Goal: Transaction & Acquisition: Purchase product/service

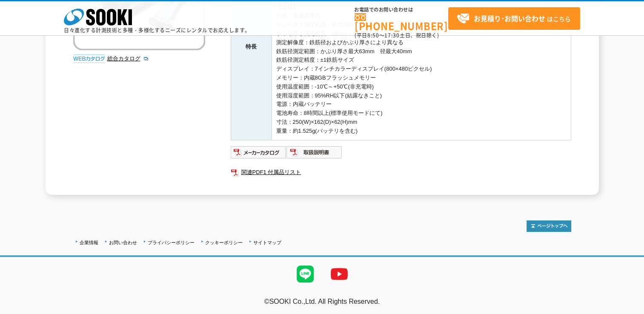
scroll to position [210, 0]
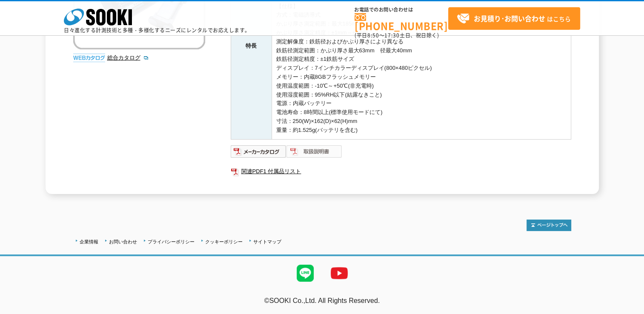
click at [303, 151] on img at bounding box center [314, 152] width 56 height 14
click at [250, 152] on img at bounding box center [259, 152] width 56 height 14
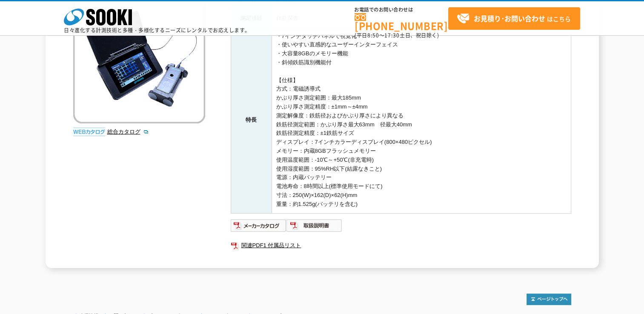
scroll to position [68, 0]
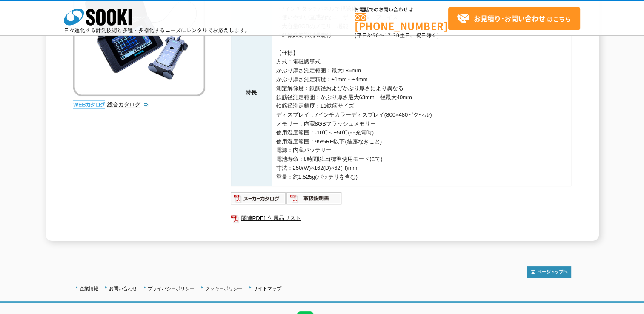
scroll to position [170, 0]
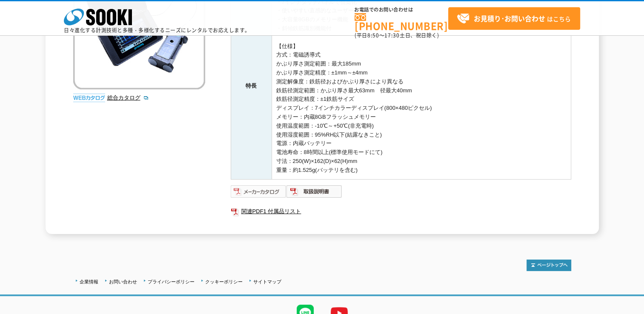
click at [263, 188] on img at bounding box center [259, 192] width 56 height 14
click at [315, 191] on img at bounding box center [314, 192] width 56 height 14
